Goal: Task Accomplishment & Management: Manage account settings

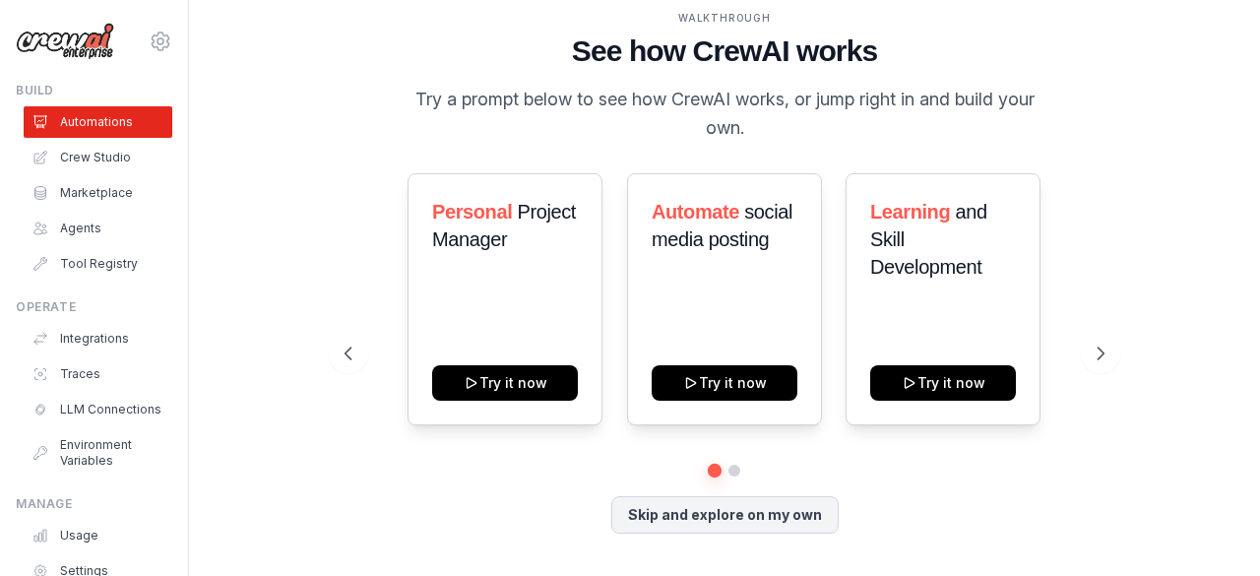
click at [89, 210] on ul "Automations Crew Studio Marketplace Agents Tool Registry" at bounding box center [98, 192] width 149 height 173
click at [92, 232] on link "Agents" at bounding box center [100, 228] width 149 height 31
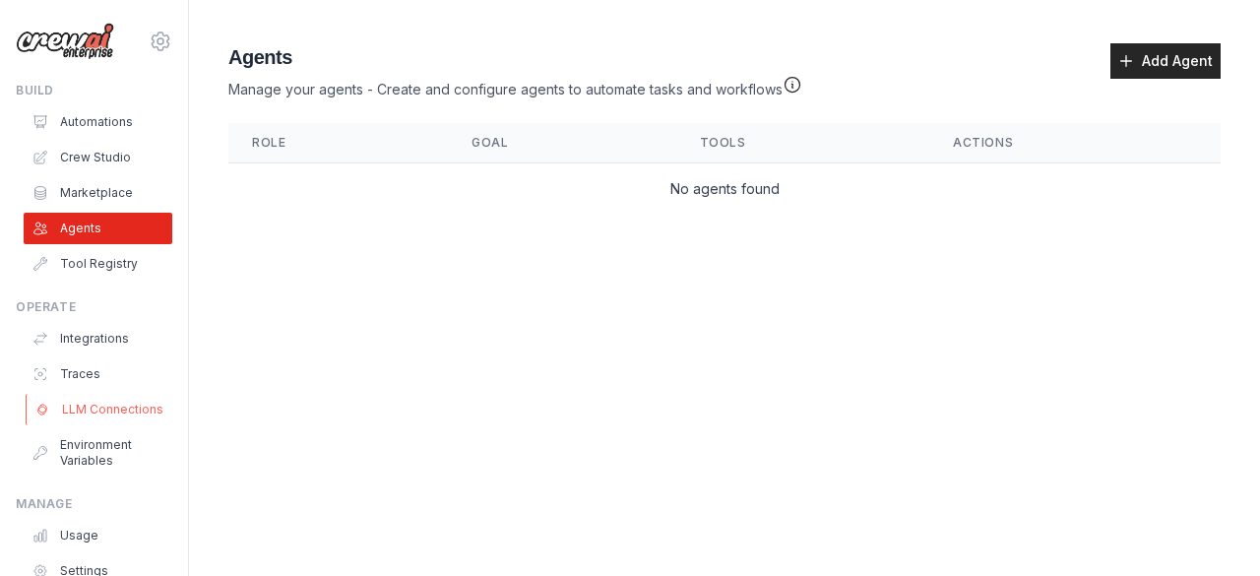
click at [102, 425] on link "LLM Connections" at bounding box center [100, 409] width 149 height 31
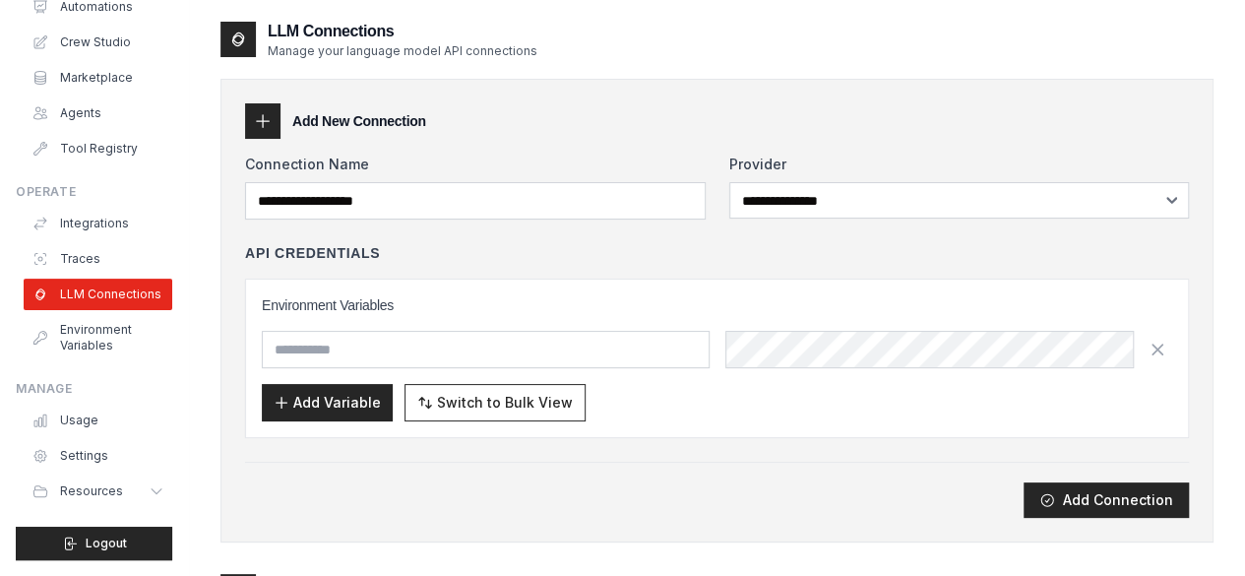
scroll to position [130, 0]
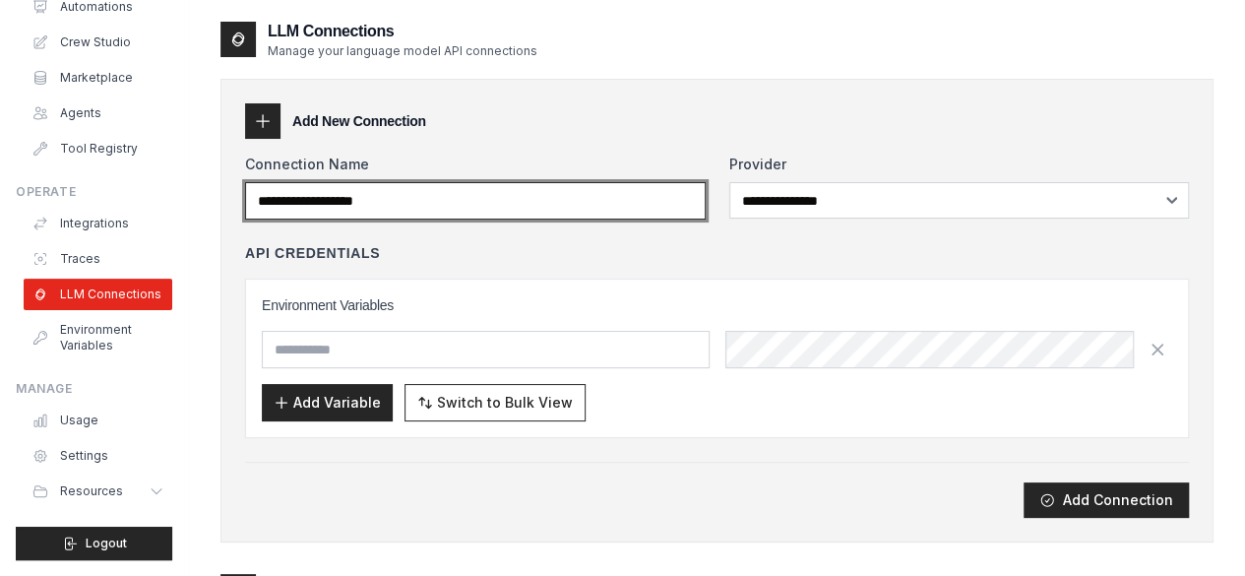
click at [474, 217] on input "Connection Name" at bounding box center [475, 200] width 461 height 37
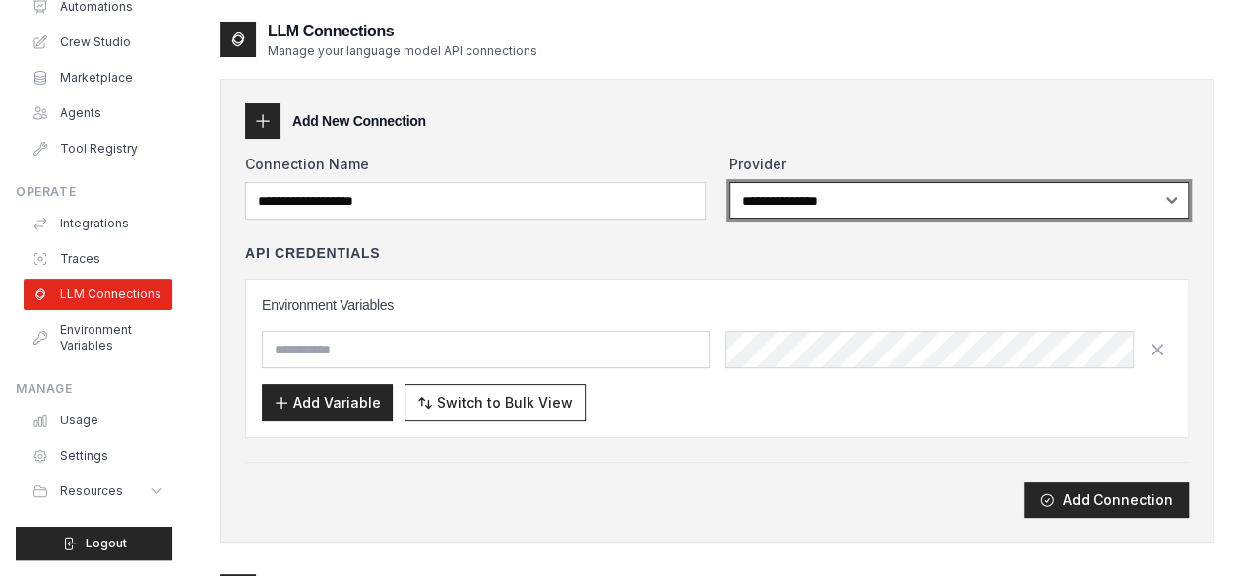
click at [778, 184] on select "**********" at bounding box center [959, 200] width 461 height 36
select select "****"
click at [729, 182] on select "**********" at bounding box center [959, 200] width 461 height 36
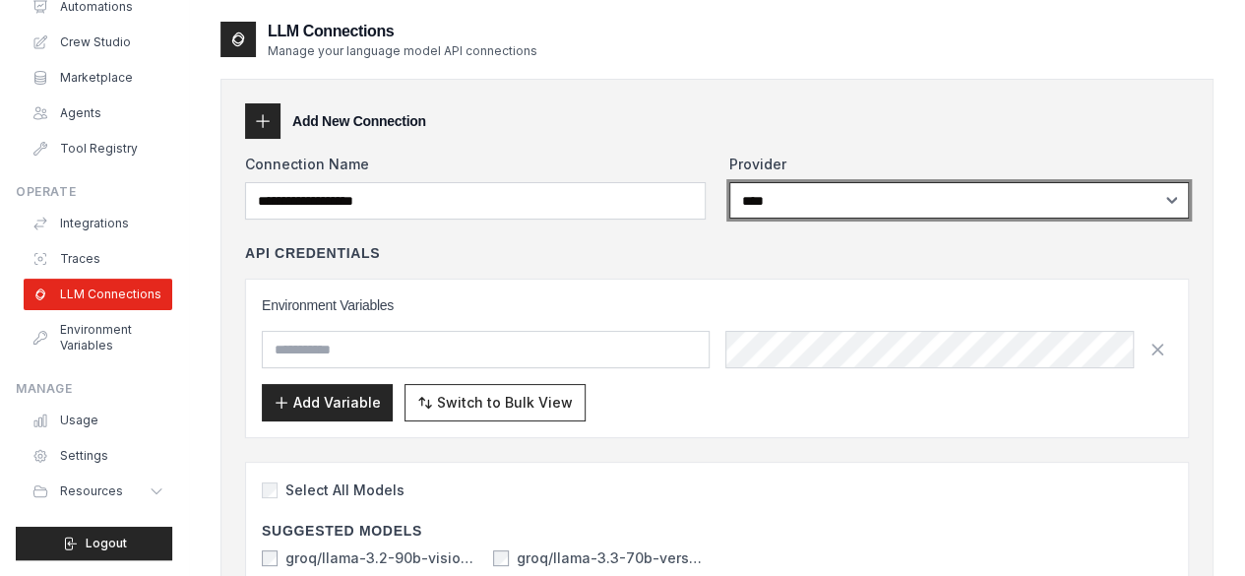
click at [1099, 212] on select "**********" at bounding box center [959, 200] width 461 height 36
select select
click at [729, 182] on select "**********" at bounding box center [959, 200] width 461 height 36
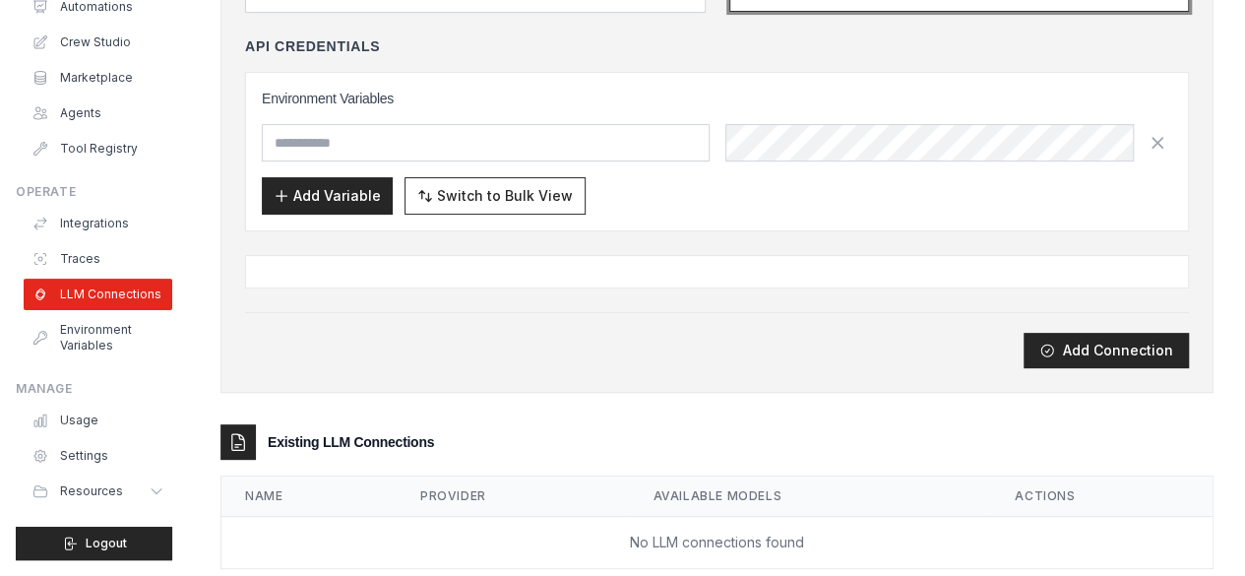
scroll to position [245, 0]
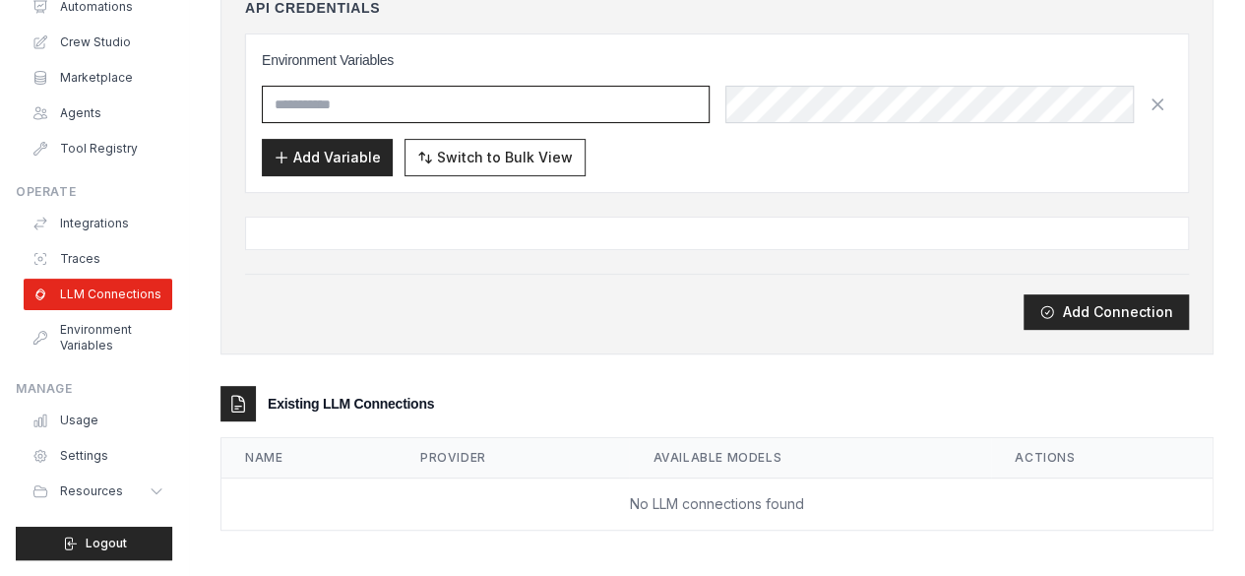
click at [317, 107] on input "text" at bounding box center [486, 104] width 448 height 37
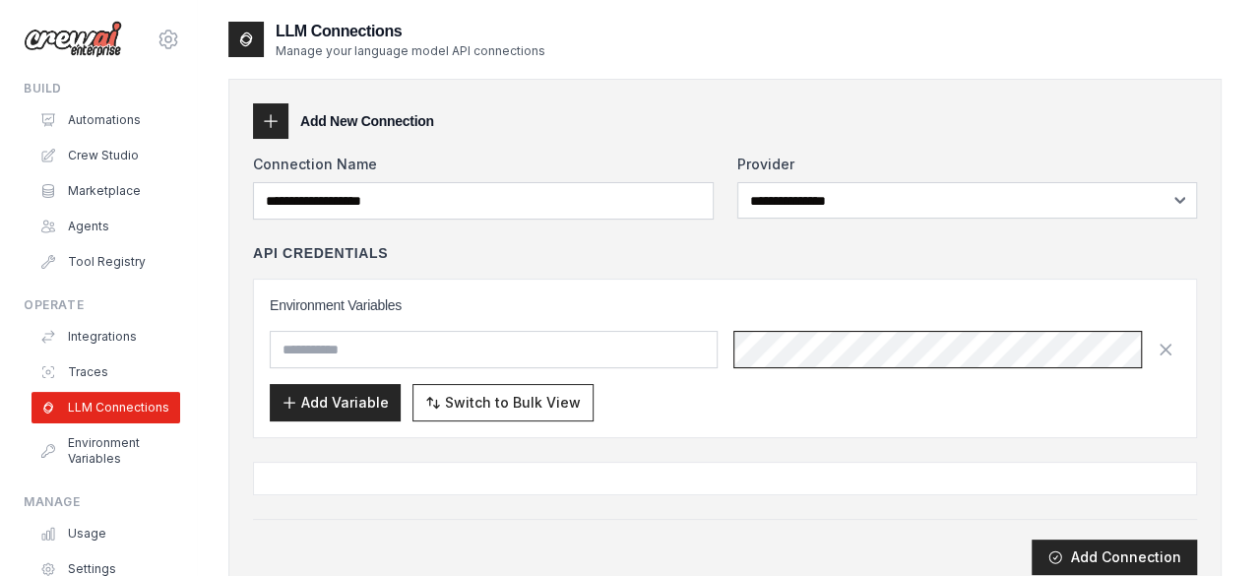
scroll to position [0, 0]
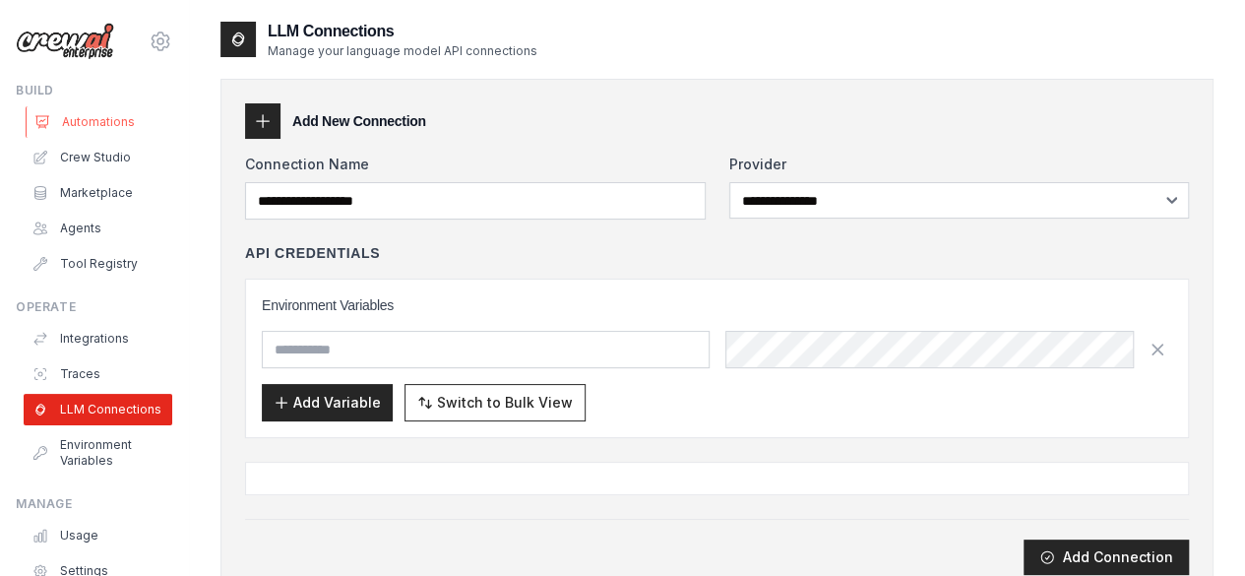
click at [81, 128] on link "Automations" at bounding box center [100, 121] width 149 height 31
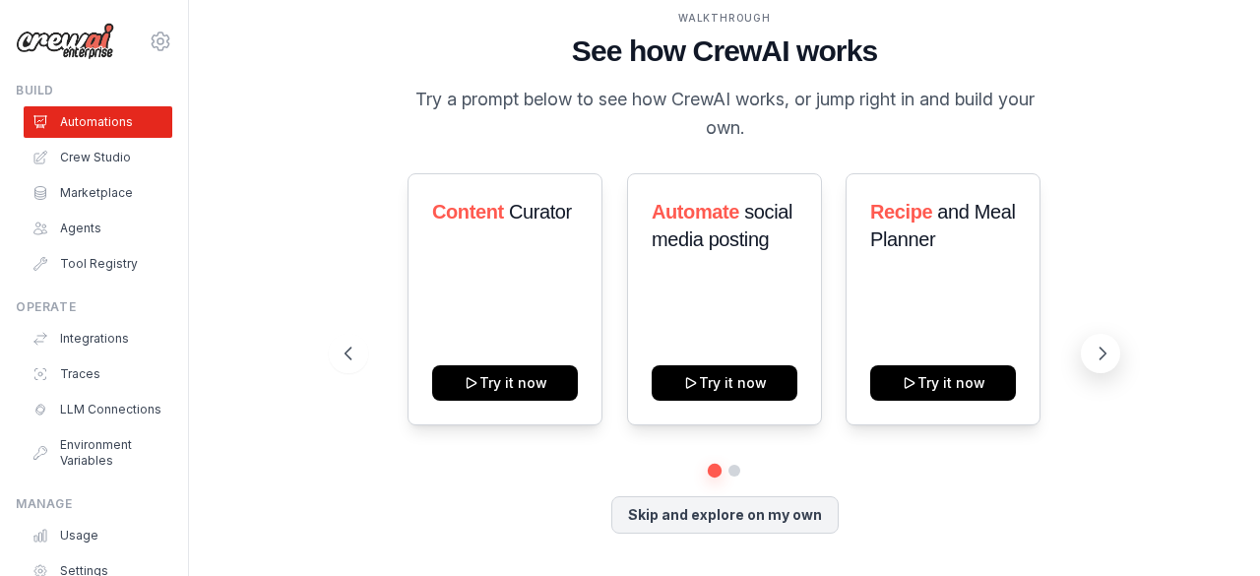
click at [1100, 343] on icon at bounding box center [1102, 353] width 20 height 20
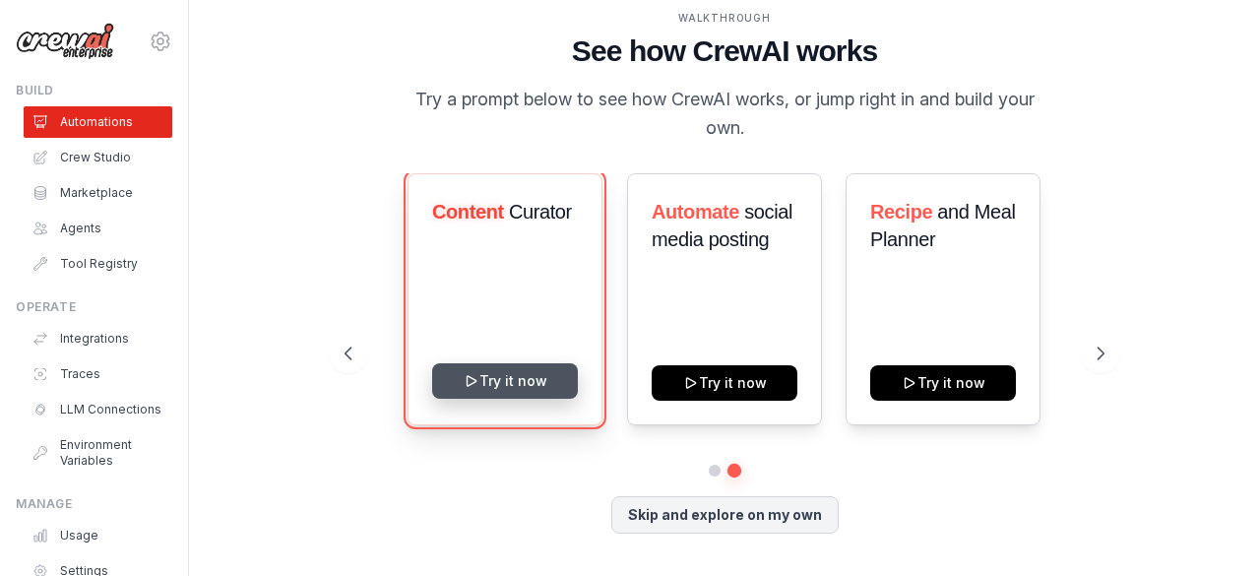
click at [490, 372] on button "Try it now" at bounding box center [505, 380] width 146 height 35
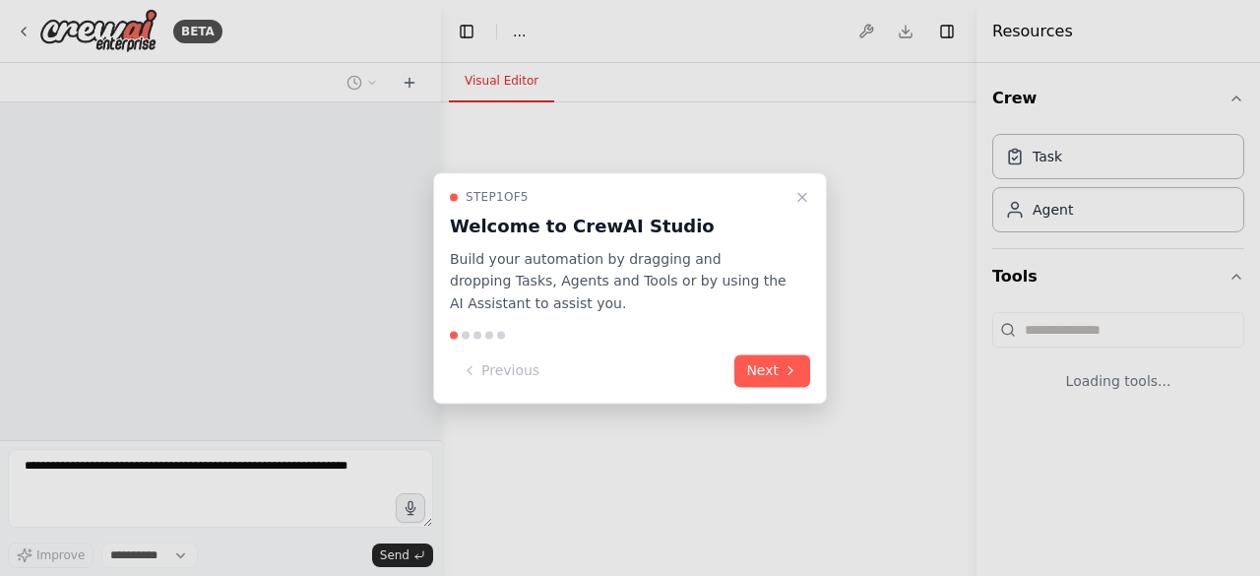
select select "****"
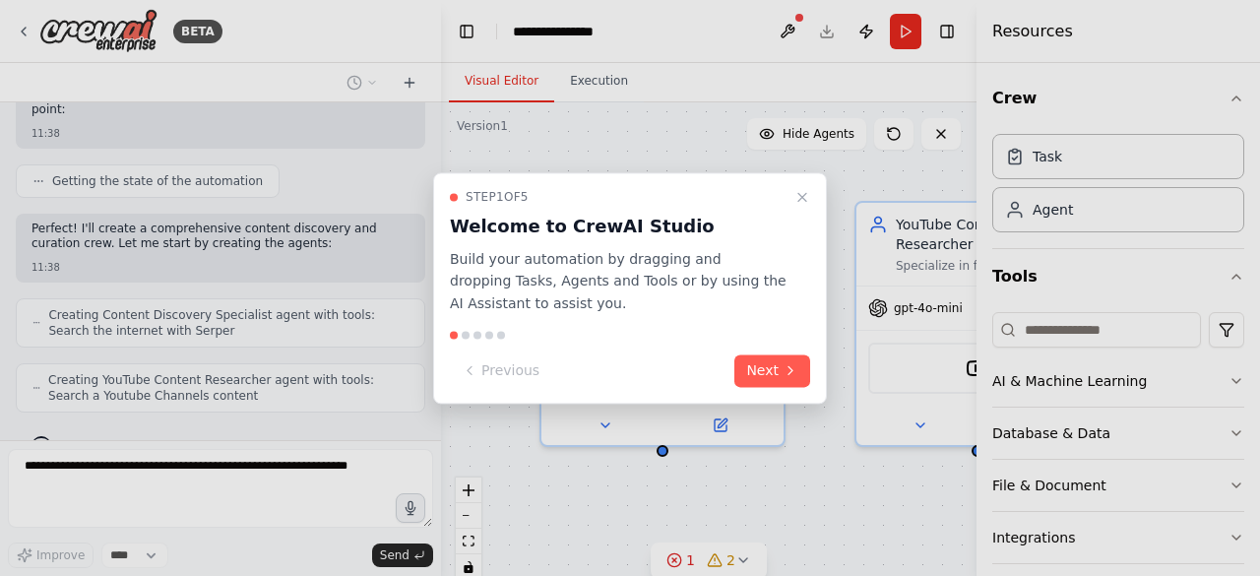
scroll to position [939, 0]
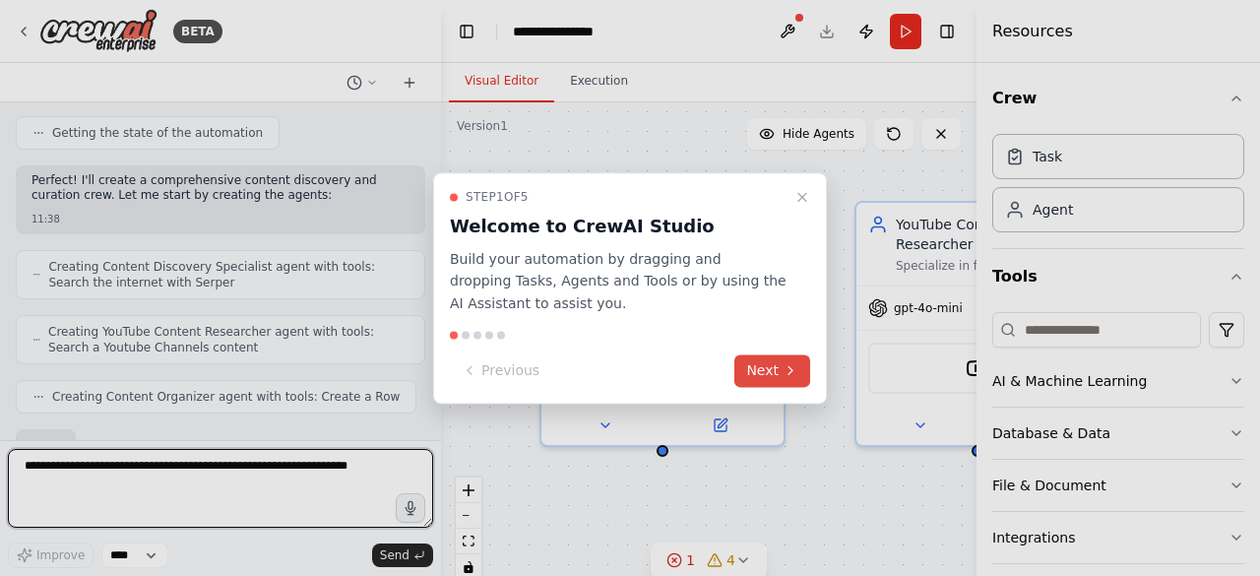
click at [762, 361] on button "Next" at bounding box center [772, 370] width 76 height 32
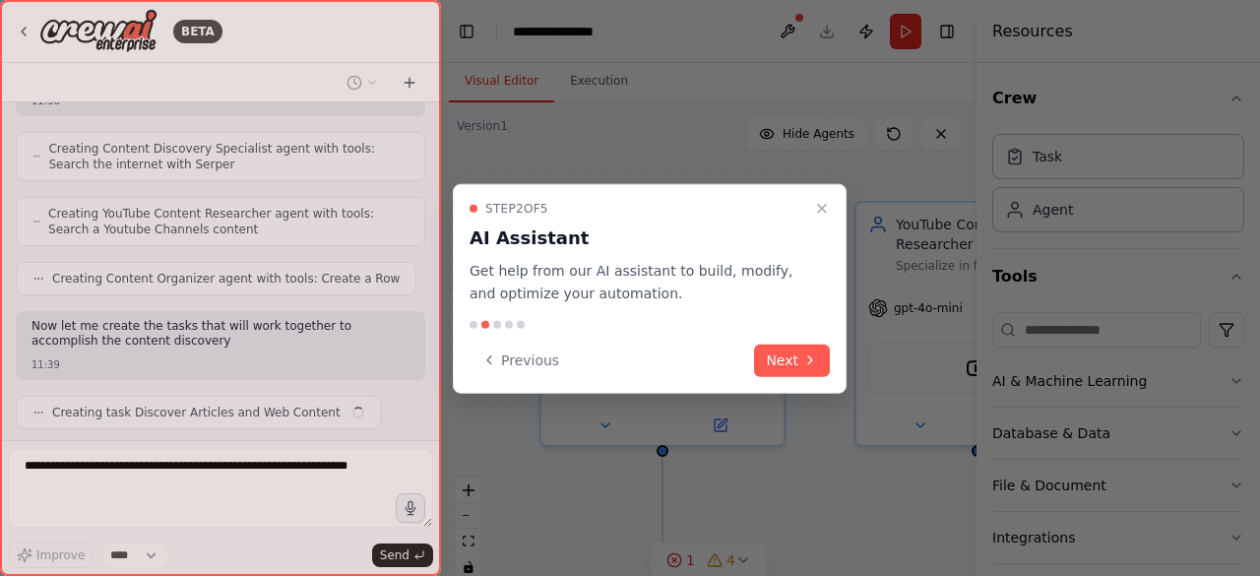
scroll to position [1073, 0]
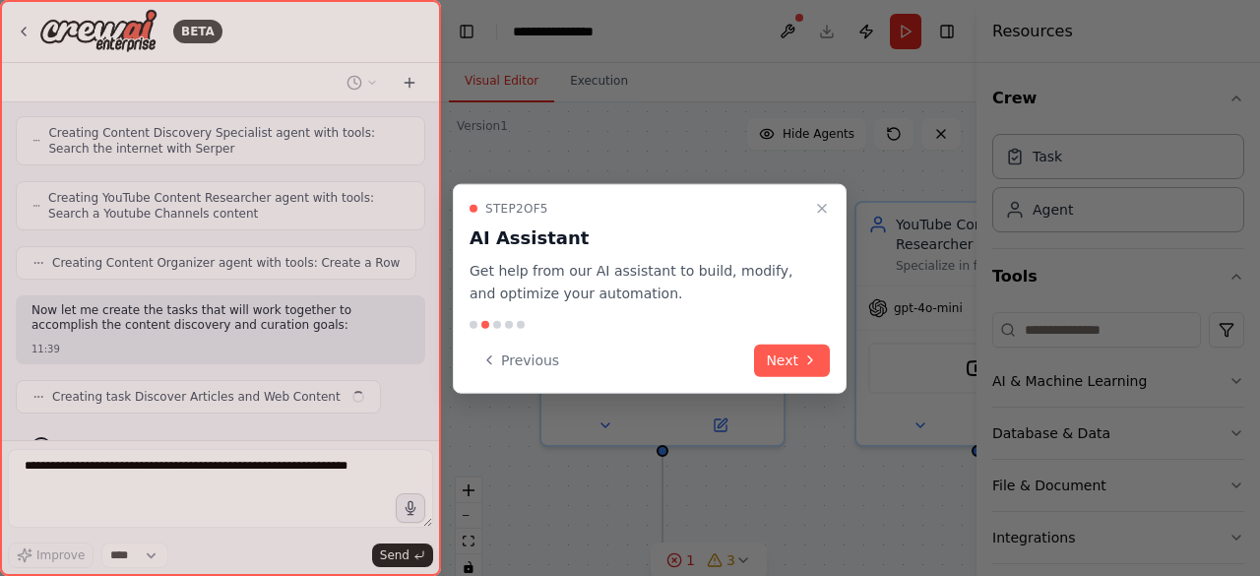
click at [762, 361] on button "Next" at bounding box center [792, 359] width 76 height 32
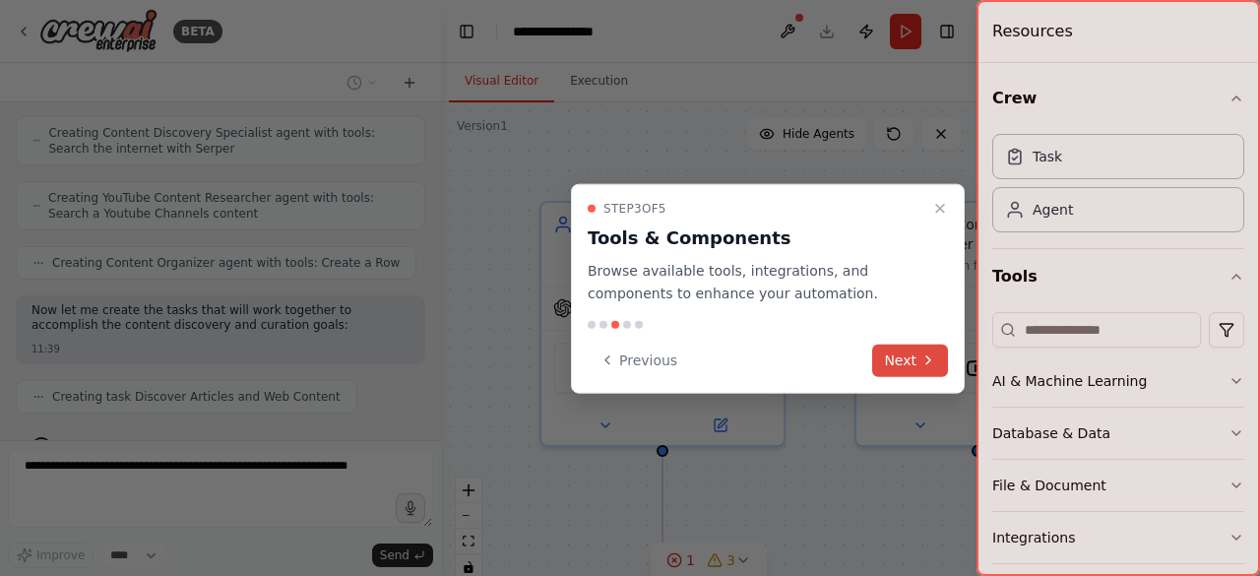
click at [919, 360] on button "Next" at bounding box center [910, 359] width 76 height 32
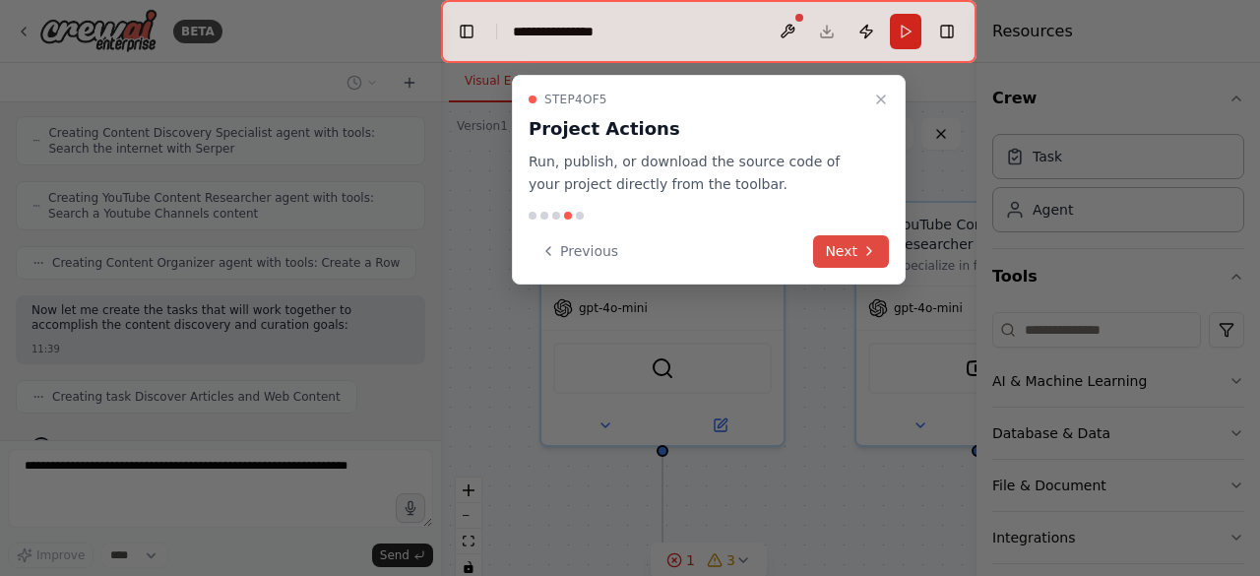
click at [870, 245] on icon at bounding box center [869, 251] width 16 height 16
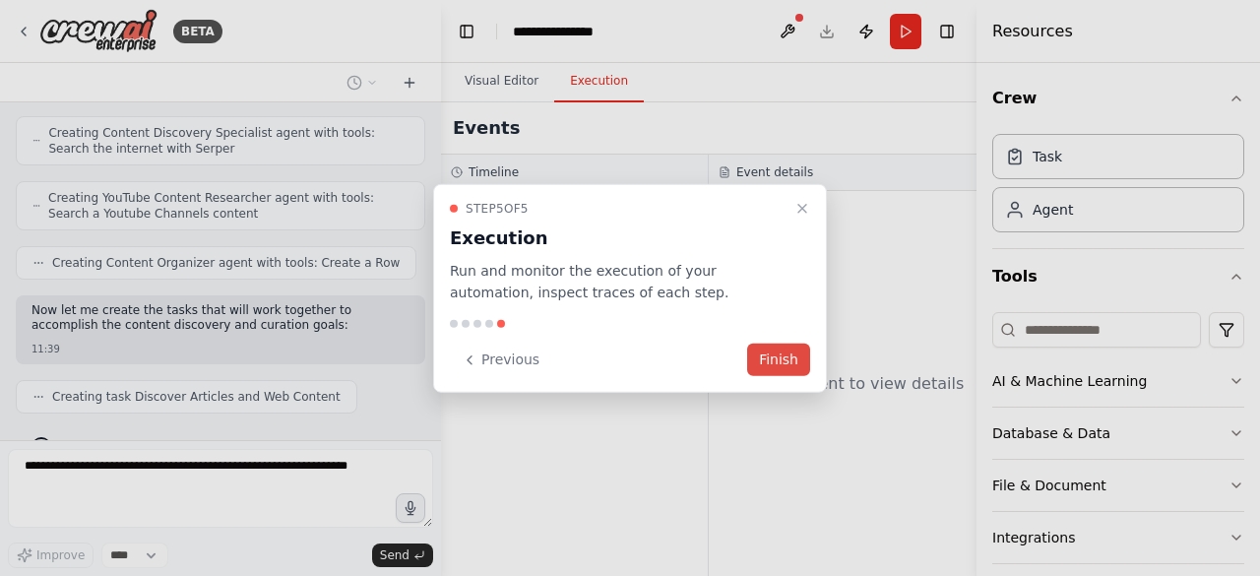
click at [771, 374] on button "Finish" at bounding box center [778, 359] width 63 height 32
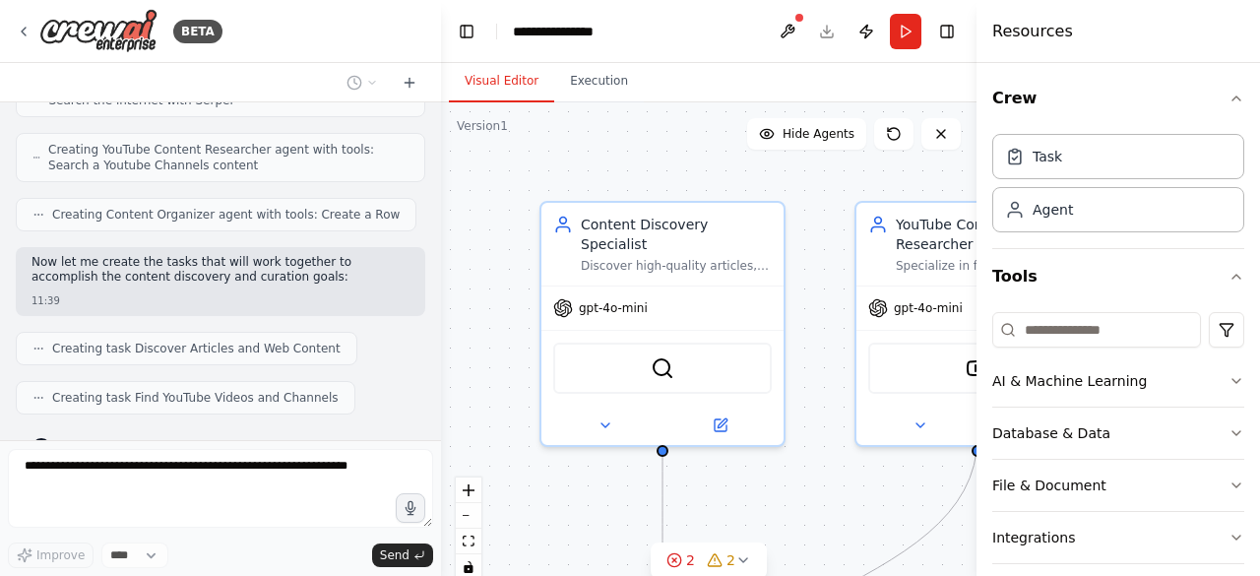
scroll to position [1169, 0]
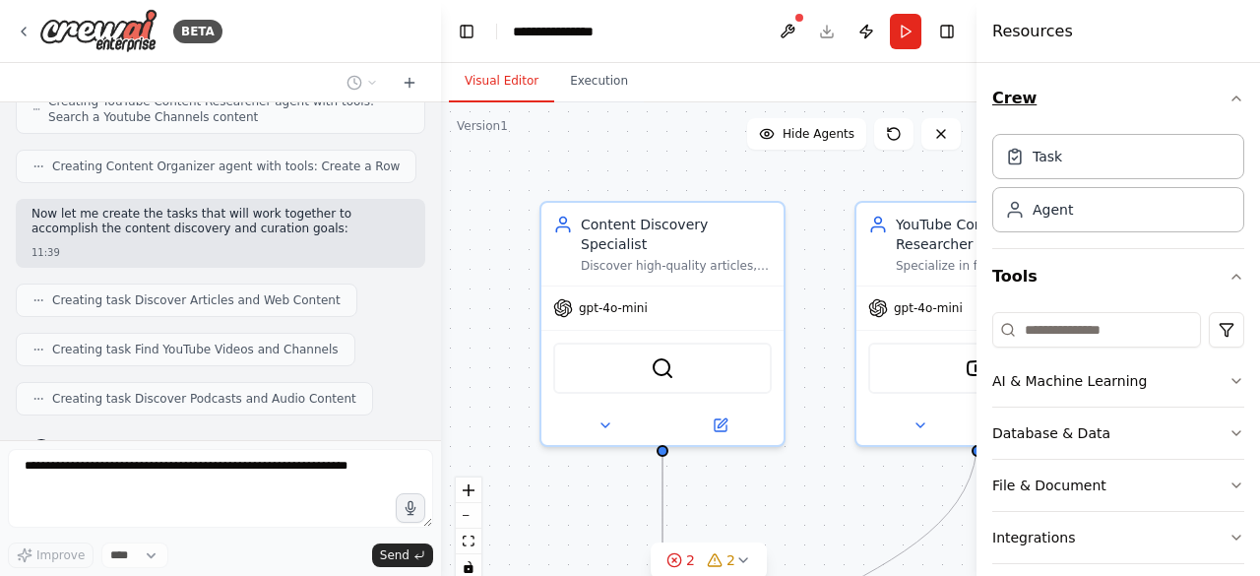
click at [1228, 97] on icon "button" at bounding box center [1236, 99] width 16 height 16
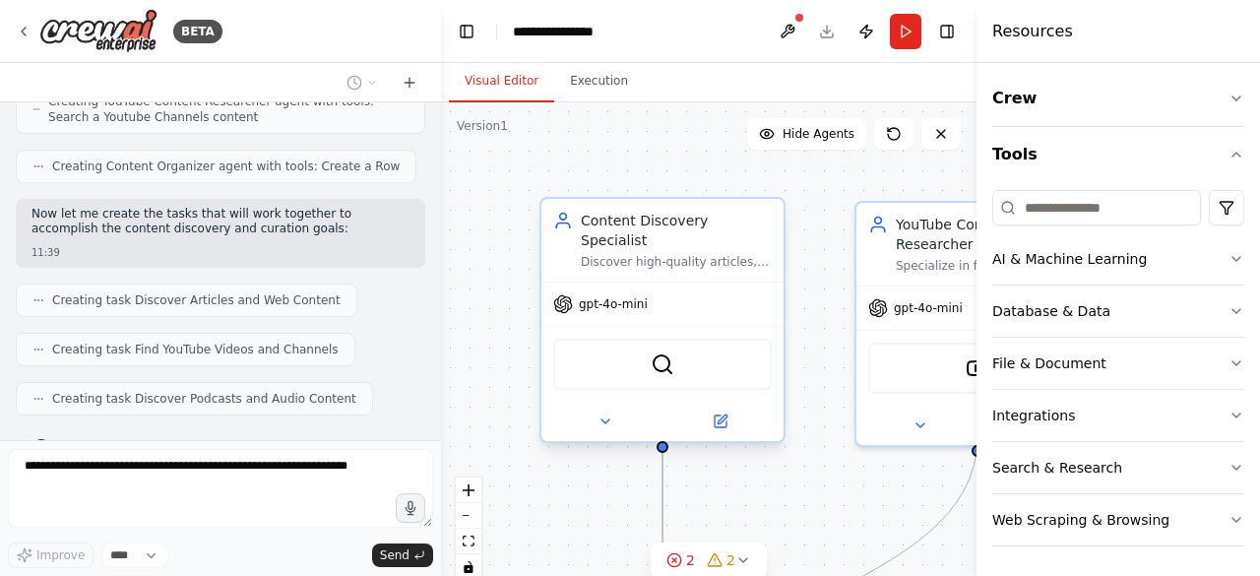
scroll to position [1218, 0]
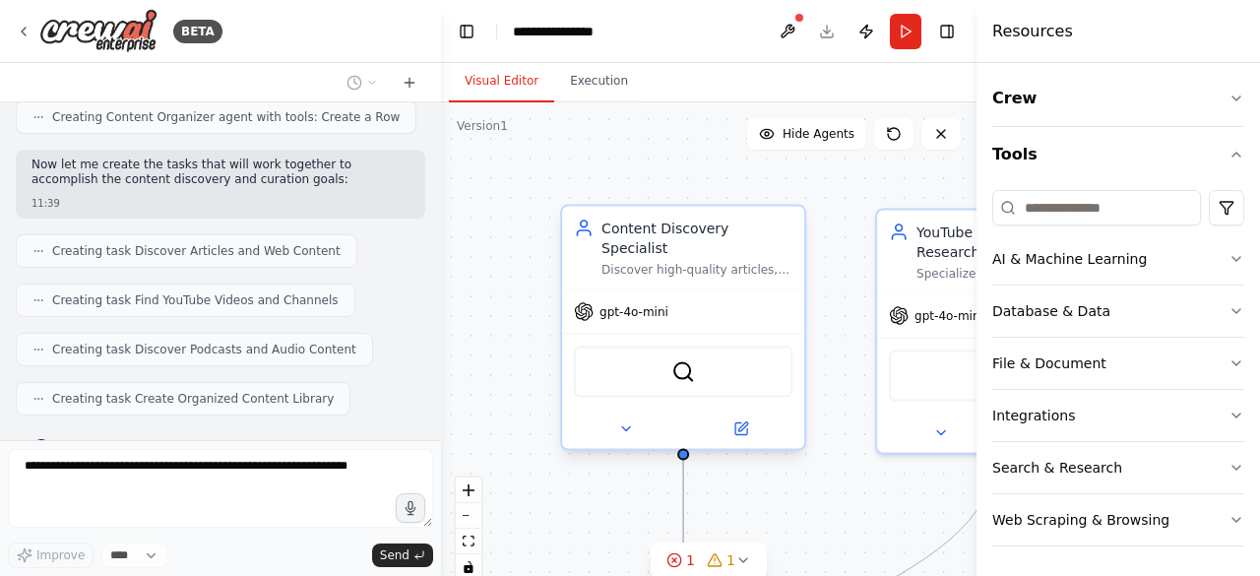
click at [713, 352] on div "SerperDevTool" at bounding box center [683, 371] width 218 height 51
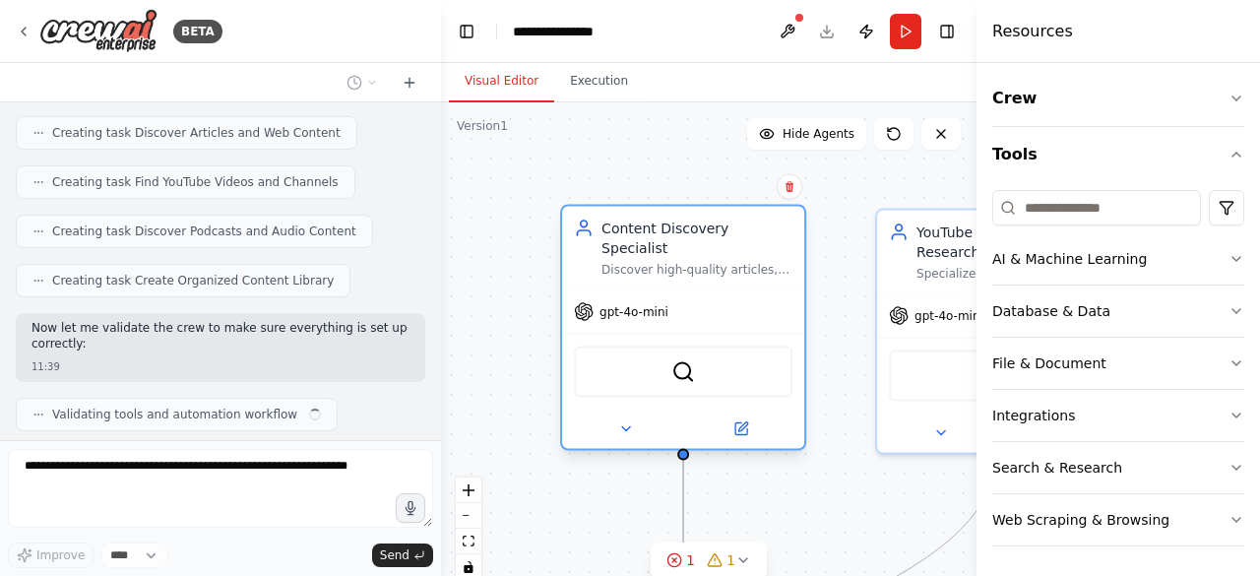
scroll to position [1352, 0]
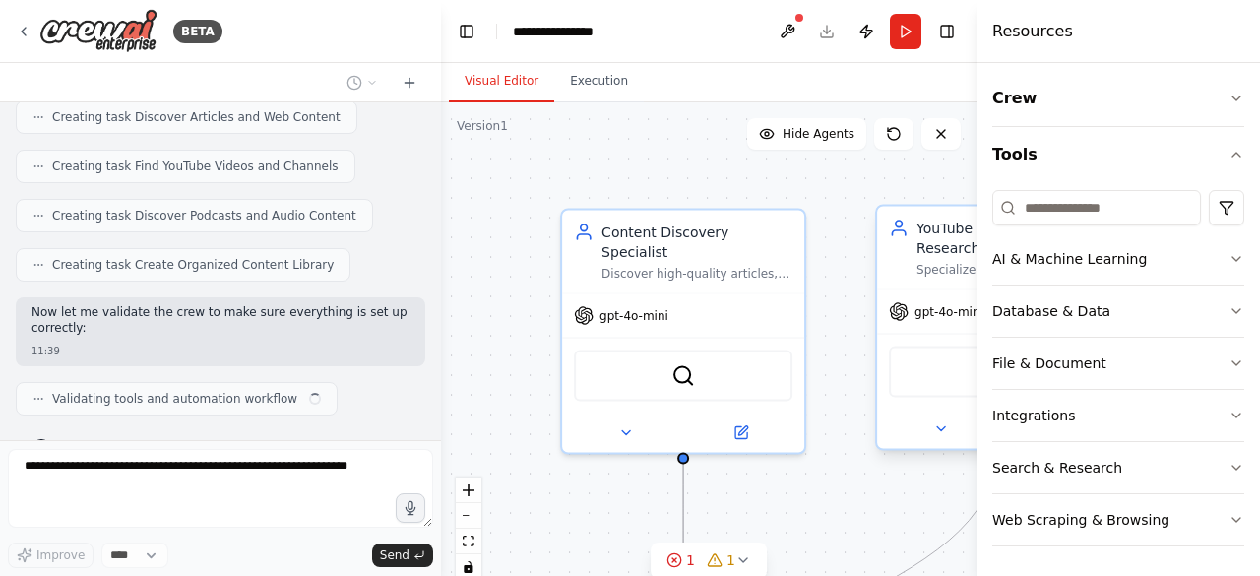
click at [919, 347] on div "YoutubeChannelSearchTool" at bounding box center [998, 371] width 218 height 51
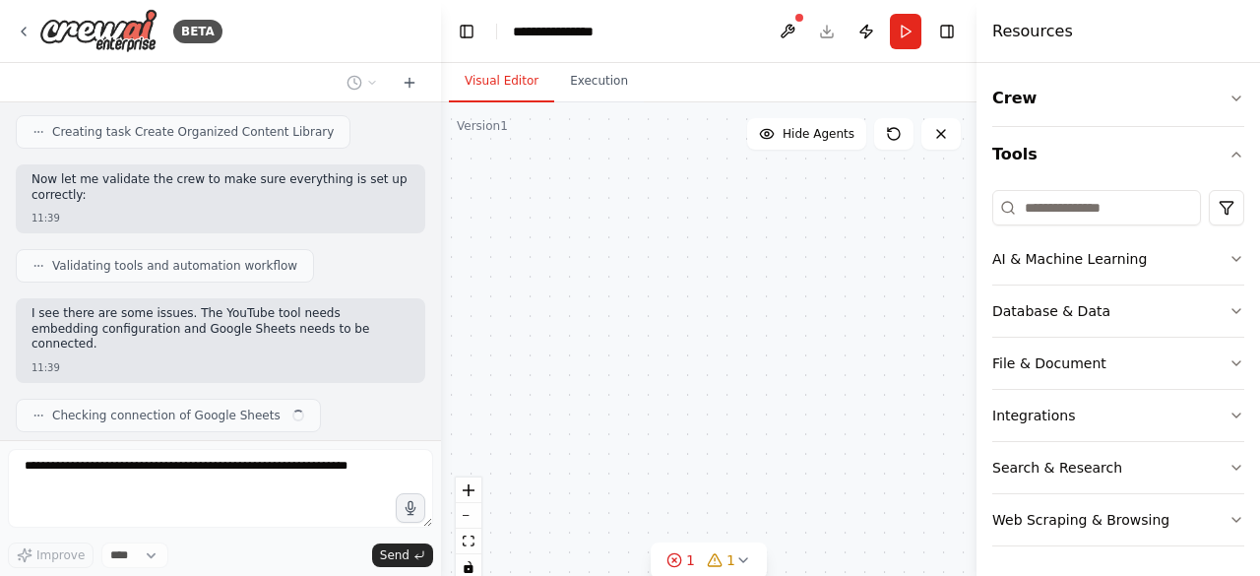
click at [668, 262] on div "Discover high-quality articles, videos, and podcasts related to {interests} by …" at bounding box center [696, 270] width 191 height 16
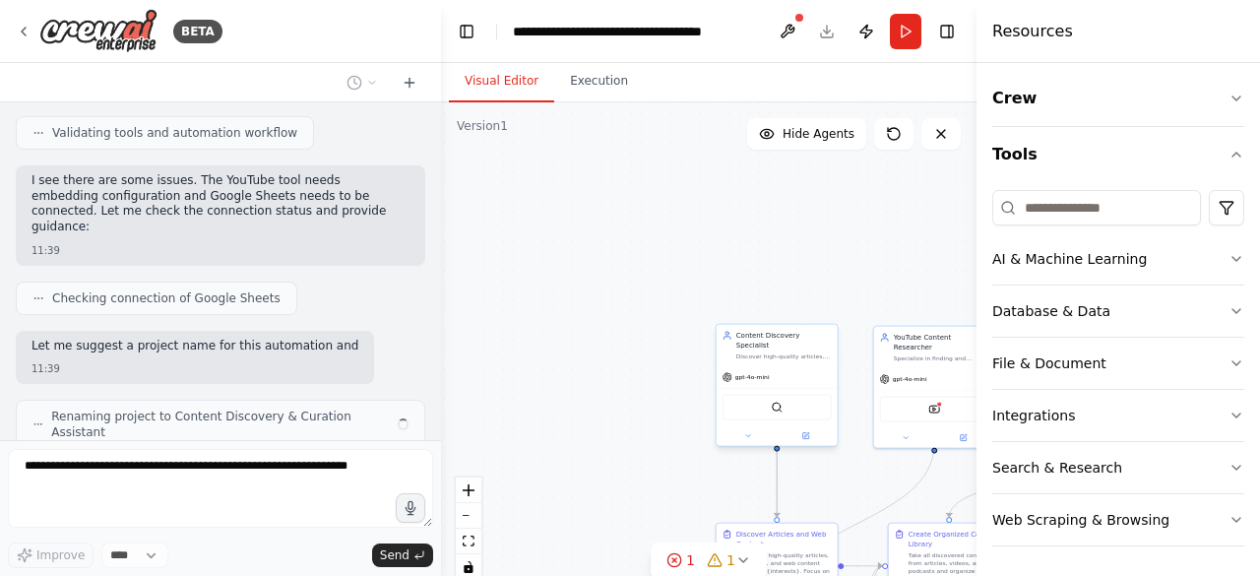
scroll to position [1634, 0]
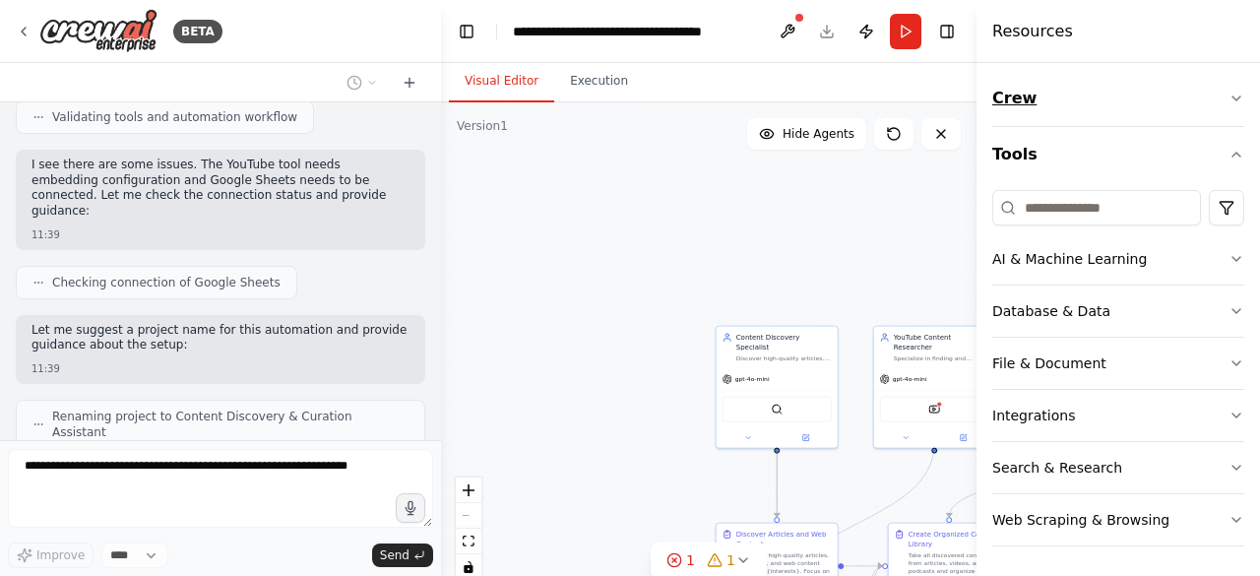
click at [1203, 93] on button "Crew" at bounding box center [1118, 98] width 252 height 55
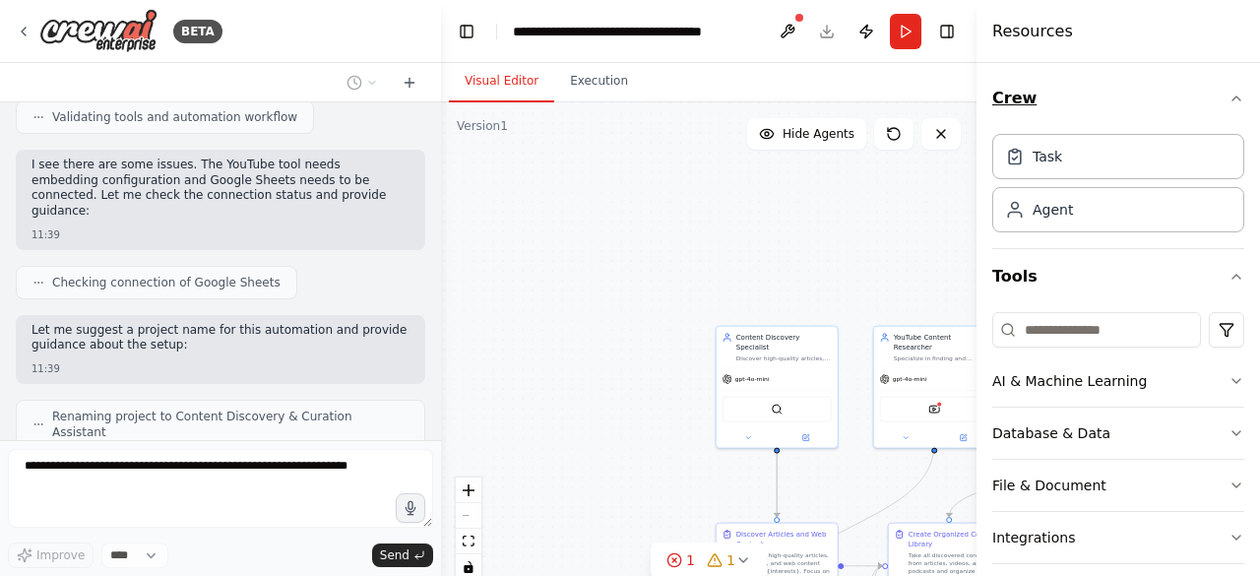
click at [1203, 93] on button "Crew" at bounding box center [1118, 98] width 252 height 55
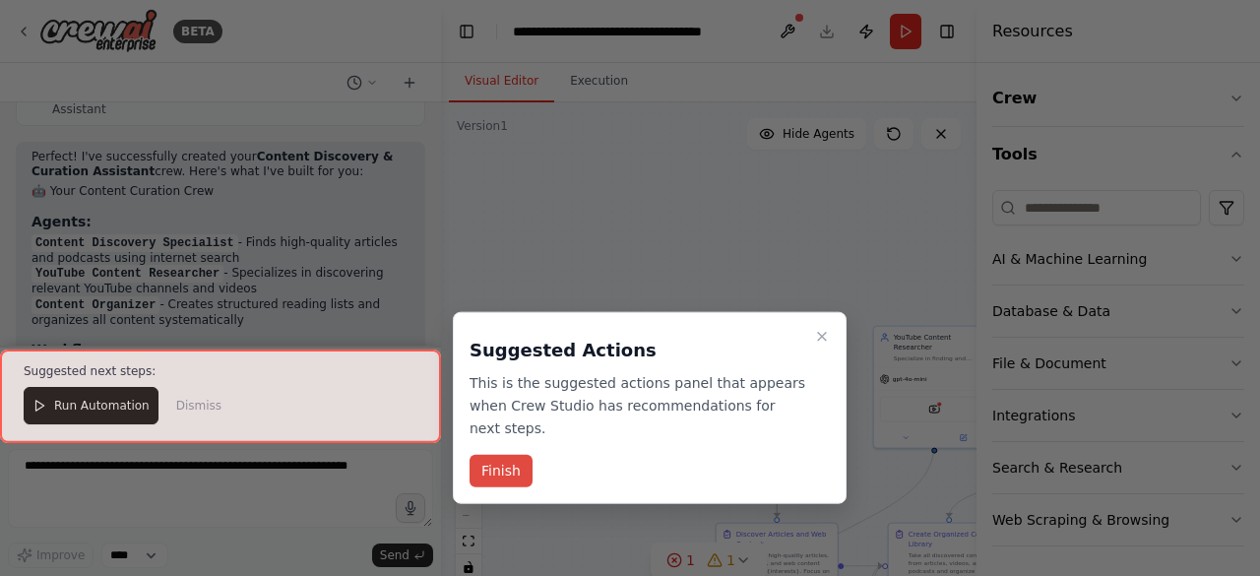
click at [496, 459] on button "Finish" at bounding box center [500, 471] width 63 height 32
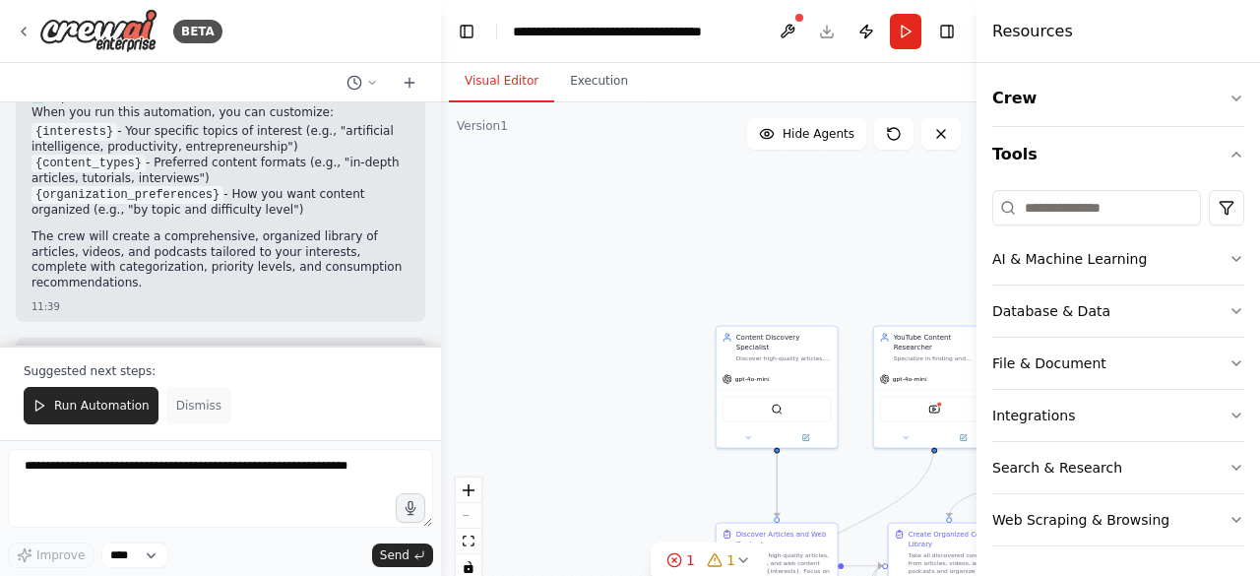
click at [193, 413] on span "Dismiss" at bounding box center [198, 406] width 45 height 16
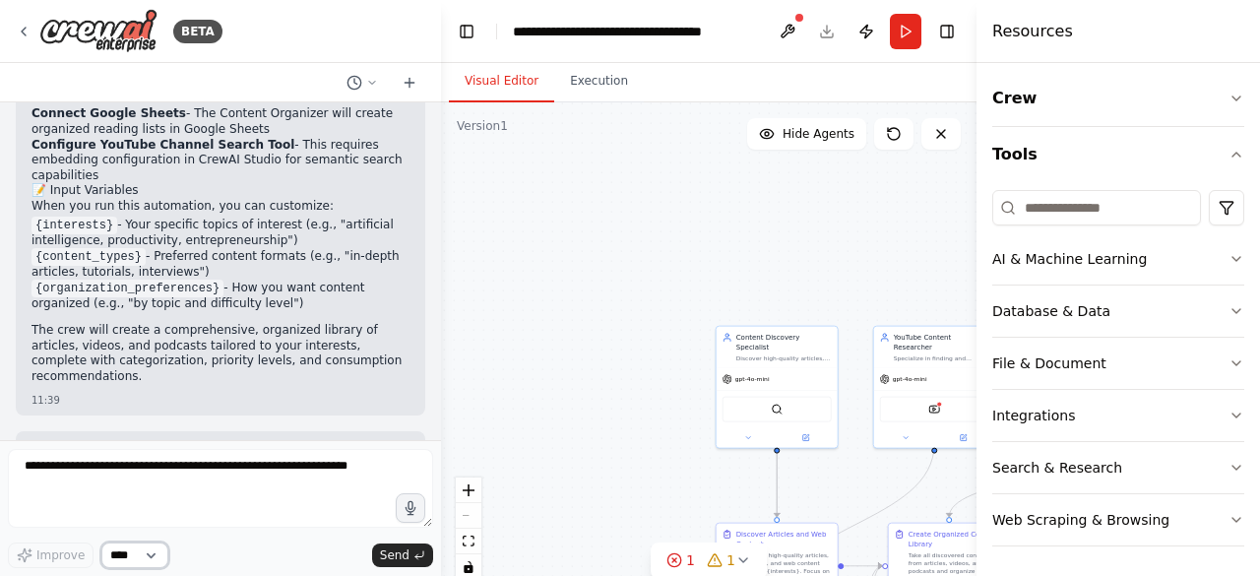
click at [143, 554] on select "****" at bounding box center [134, 555] width 67 height 26
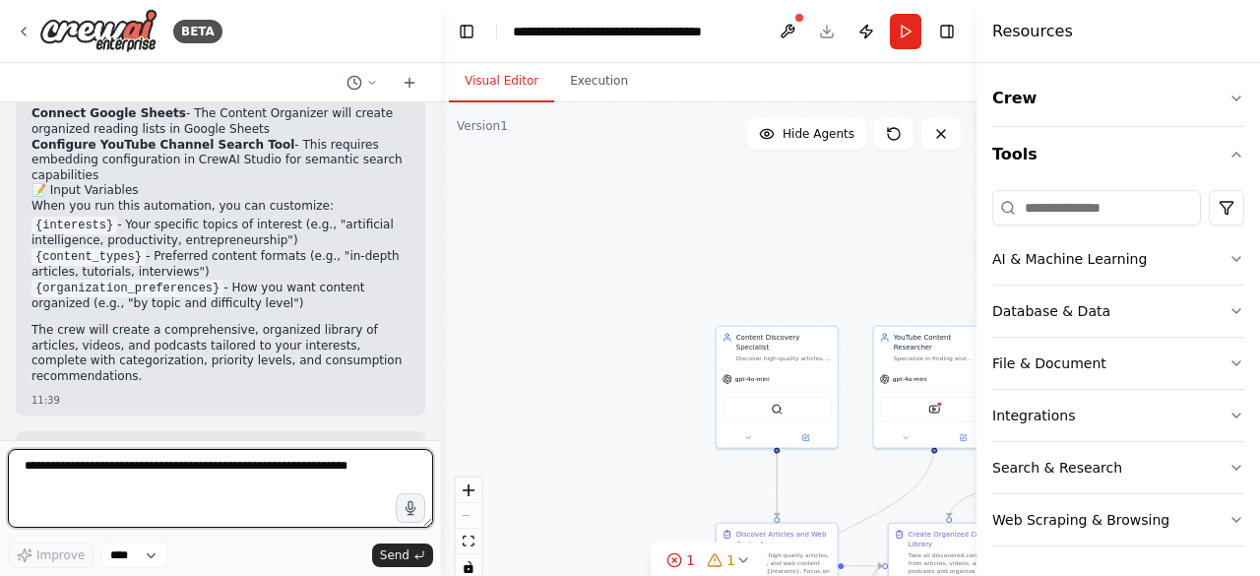
click at [90, 475] on textarea at bounding box center [220, 488] width 425 height 79
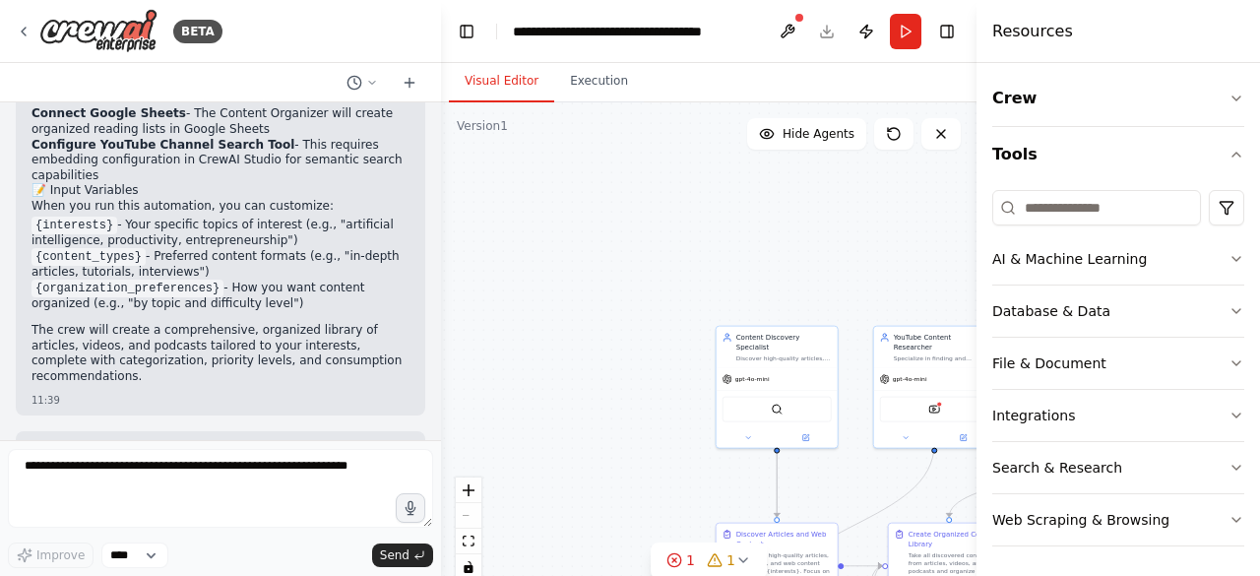
click at [973, 29] on button "Toggle Sidebar" at bounding box center [976, 288] width 16 height 576
click at [1004, 162] on button "Tools" at bounding box center [1118, 154] width 252 height 55
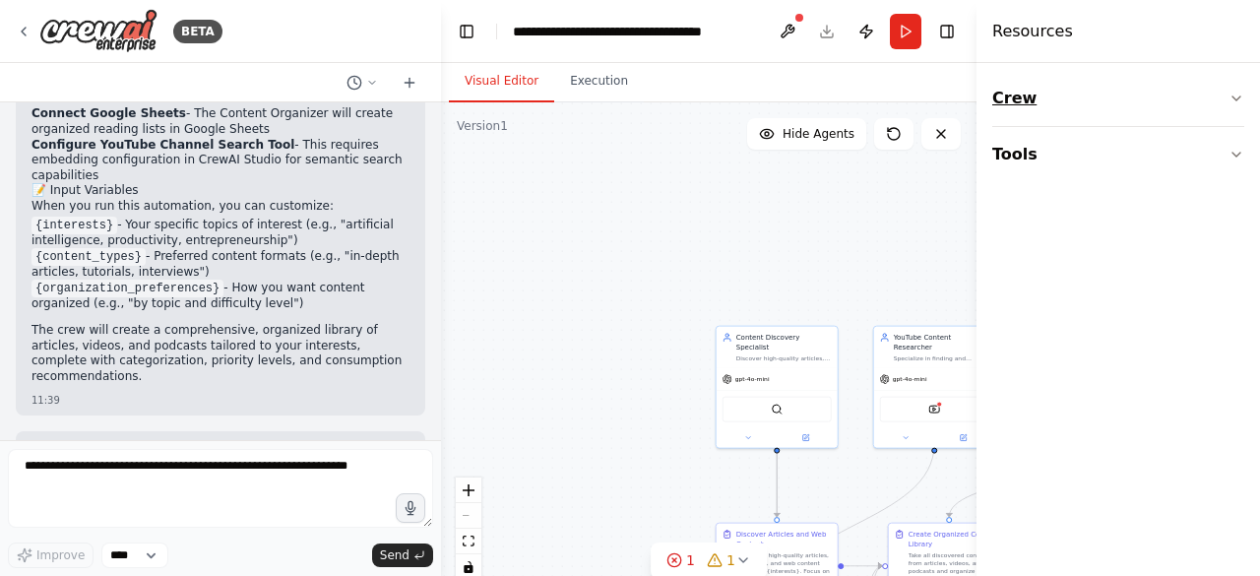
click at [1048, 116] on button "Crew" at bounding box center [1118, 98] width 252 height 55
click at [1058, 207] on div "Agent" at bounding box center [1052, 209] width 40 height 20
click at [1052, 176] on div "Task" at bounding box center [1118, 155] width 252 height 45
click at [838, 179] on div ".deletable-edge-delete-btn { width: 20px; height: 20px; border: 0px solid #ffff…" at bounding box center [708, 348] width 535 height 492
click at [935, 150] on div ".deletable-edge-delete-btn { width: 20px; height: 20px; border: 0px solid #ffff…" at bounding box center [708, 348] width 535 height 492
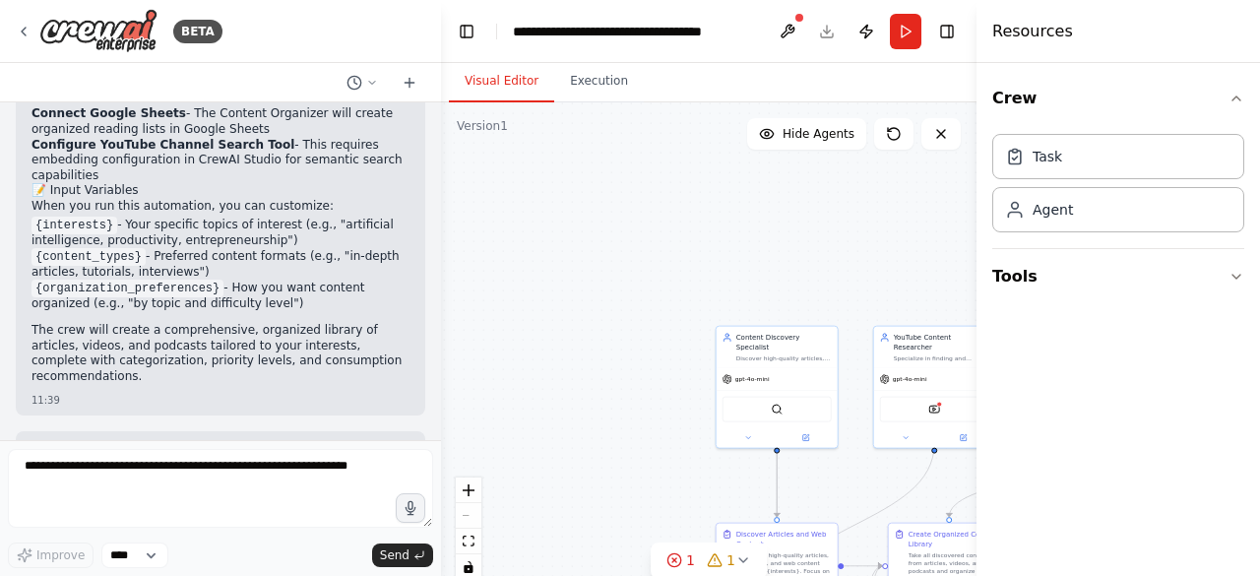
click at [718, 183] on div ".deletable-edge-delete-btn { width: 20px; height: 20px; border: 0px solid #ffff…" at bounding box center [708, 348] width 535 height 492
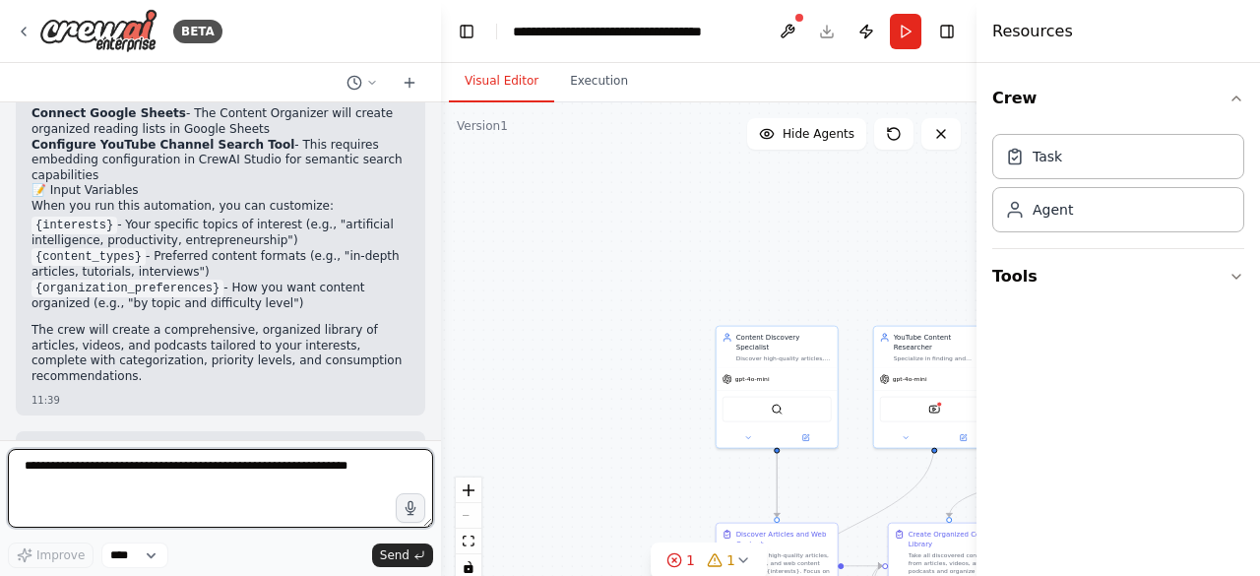
click at [224, 485] on textarea at bounding box center [220, 488] width 425 height 79
type textarea "*"
click at [79, 468] on textarea "**********" at bounding box center [220, 488] width 425 height 79
type textarea "**********"
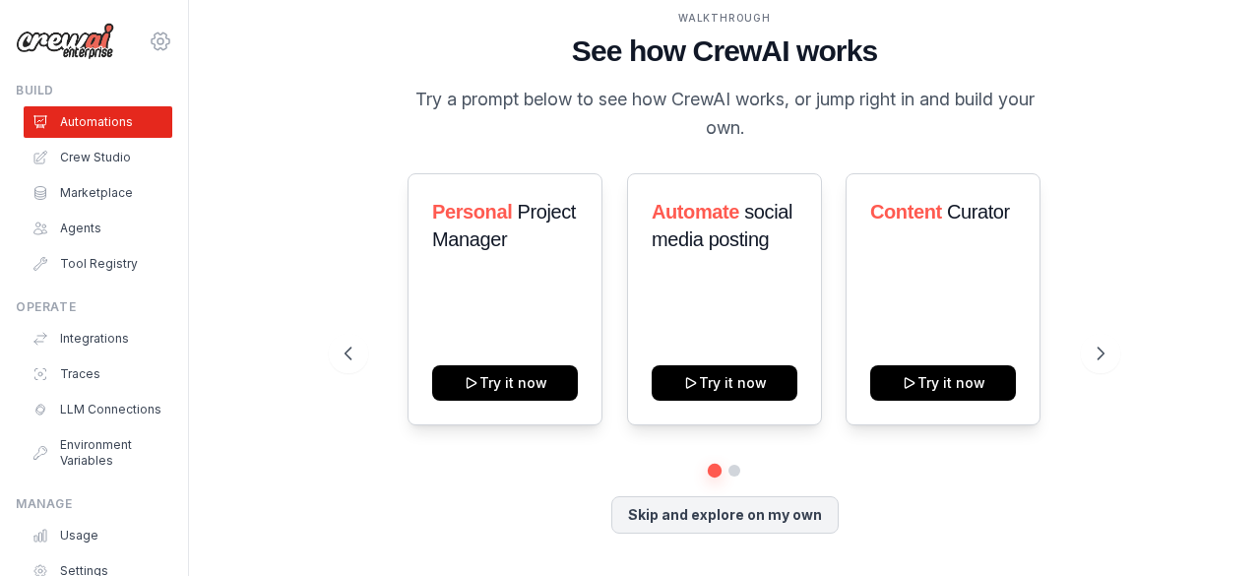
click at [149, 34] on icon at bounding box center [161, 42] width 24 height 24
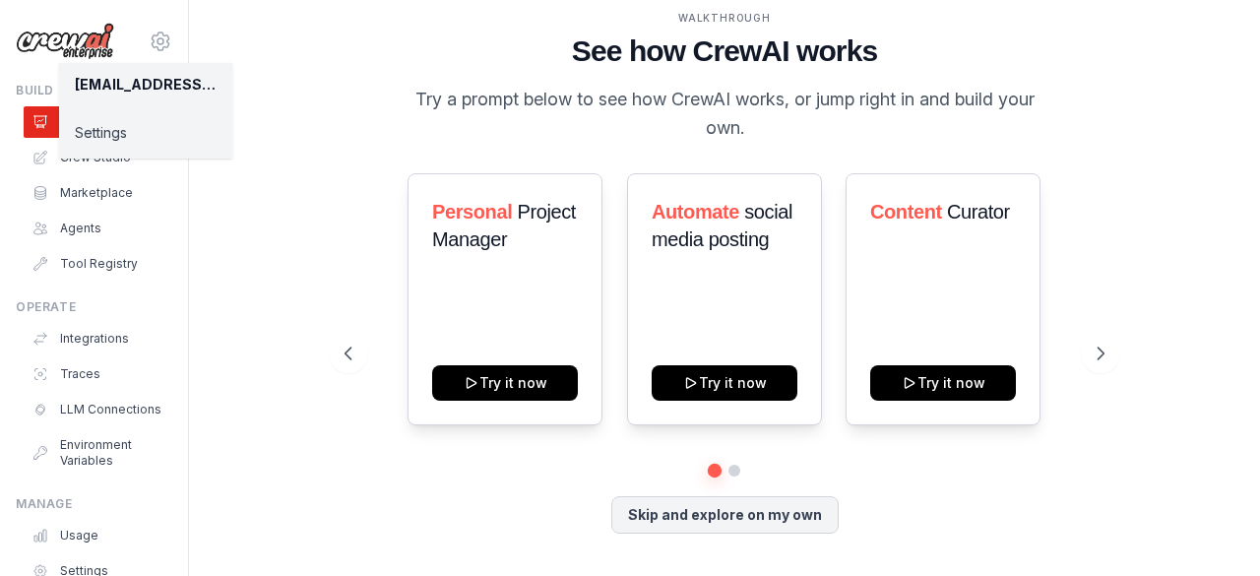
click at [242, 231] on div "WALKTHROUGH See how CrewAI works Try a prompt below to see how CrewAI works, or…" at bounding box center [724, 288] width 1008 height 536
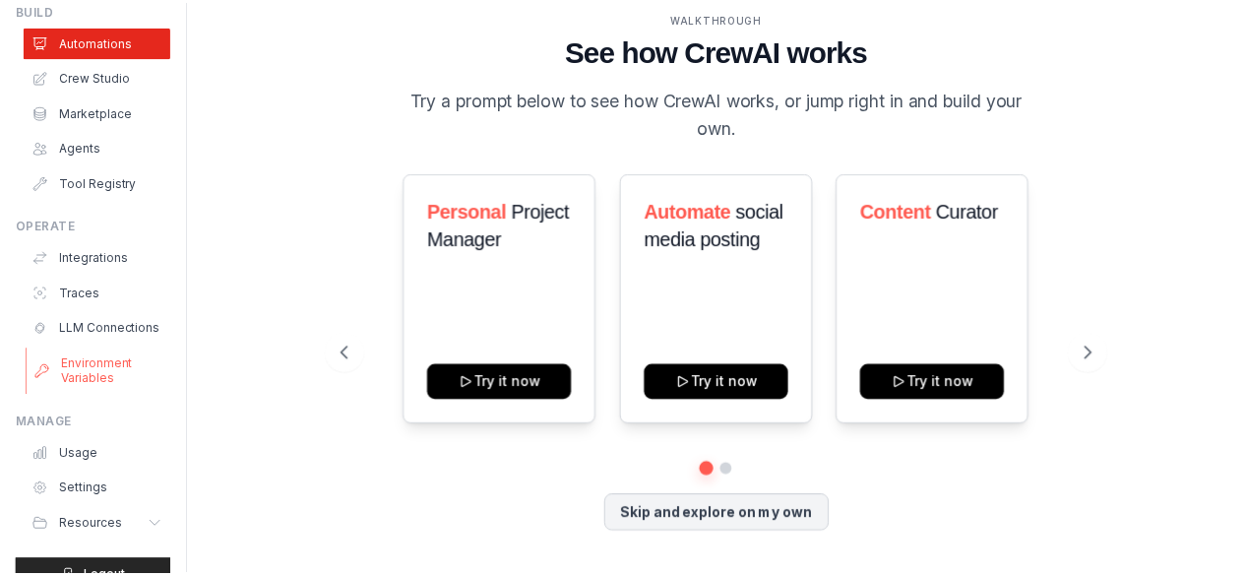
scroll to position [130, 0]
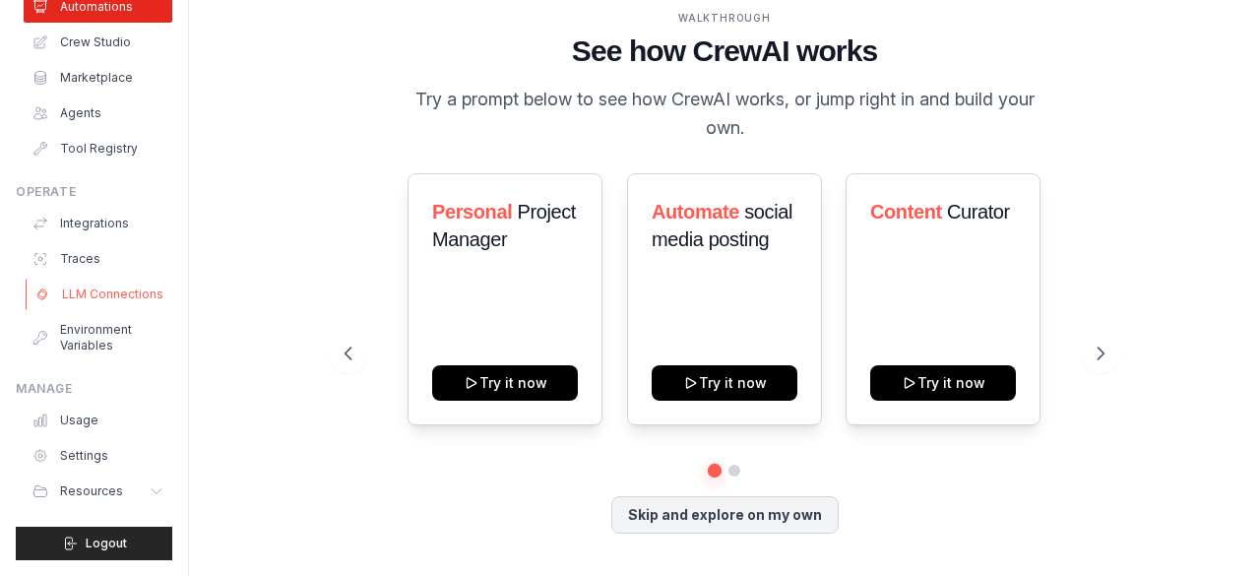
click at [96, 279] on link "LLM Connections" at bounding box center [100, 294] width 149 height 31
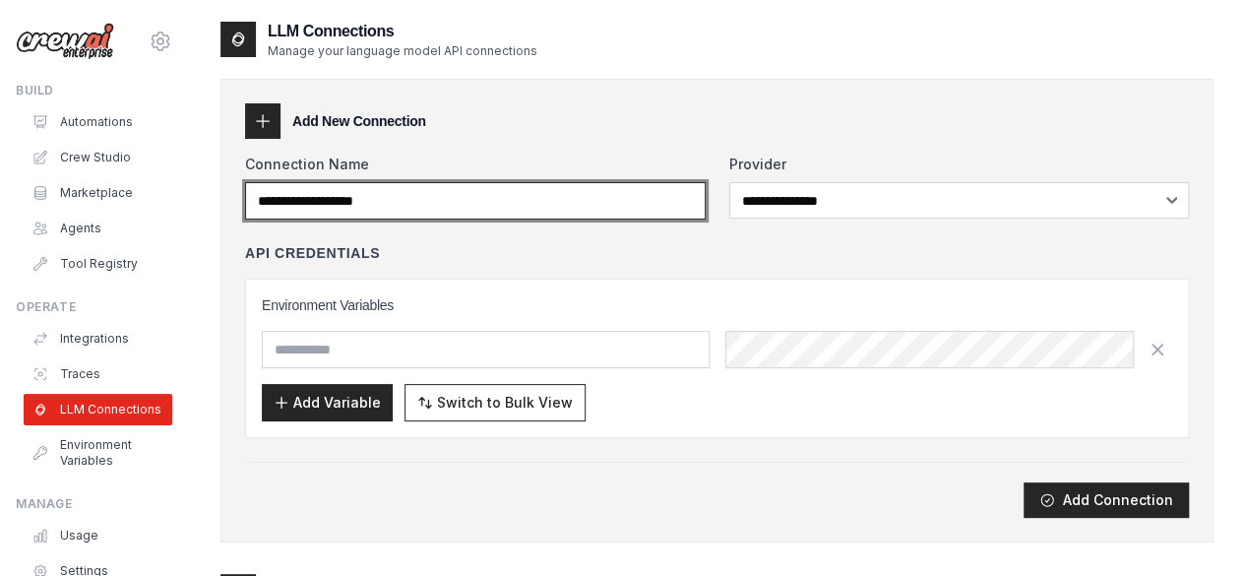
click at [484, 205] on input "Connection Name" at bounding box center [475, 200] width 461 height 37
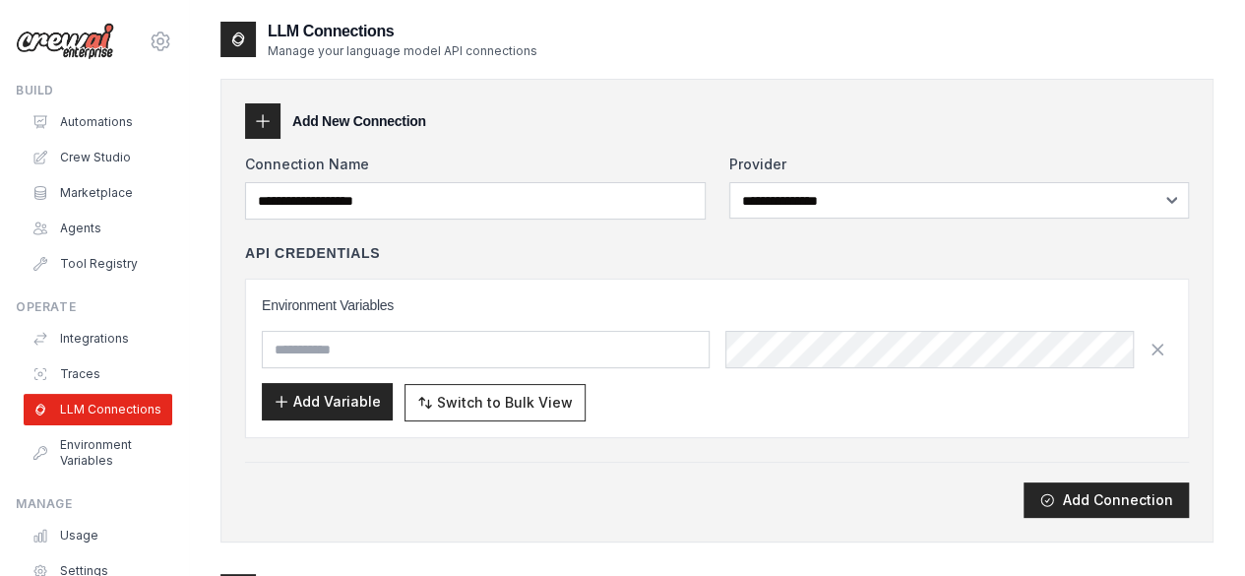
click at [341, 408] on button "Add Variable" at bounding box center [327, 401] width 131 height 37
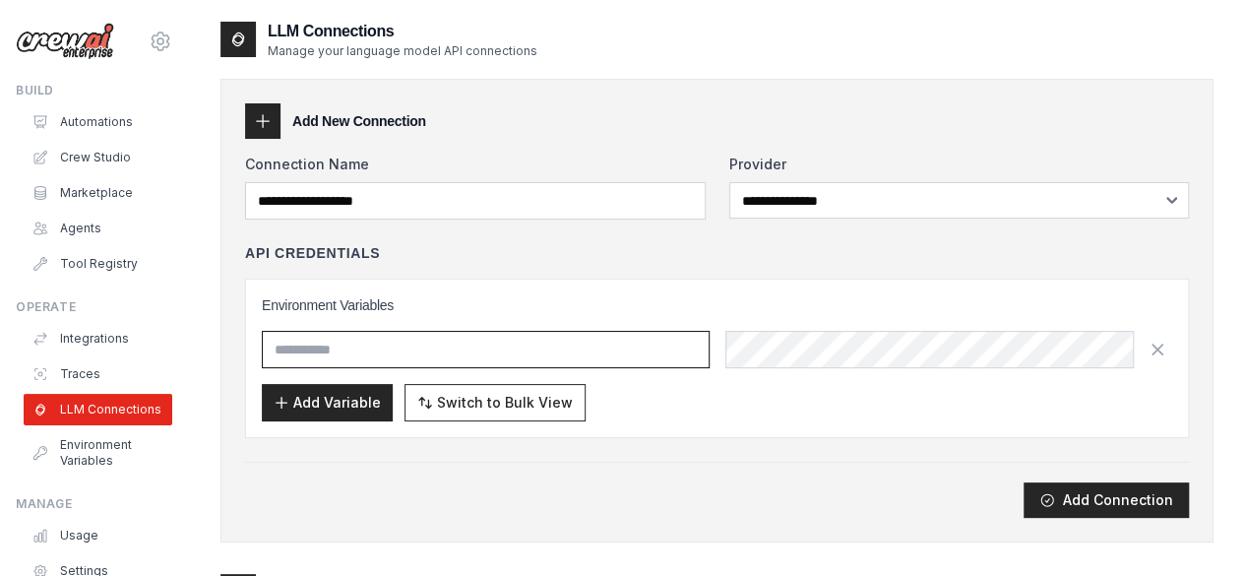
click at [532, 356] on input "text" at bounding box center [486, 349] width 448 height 37
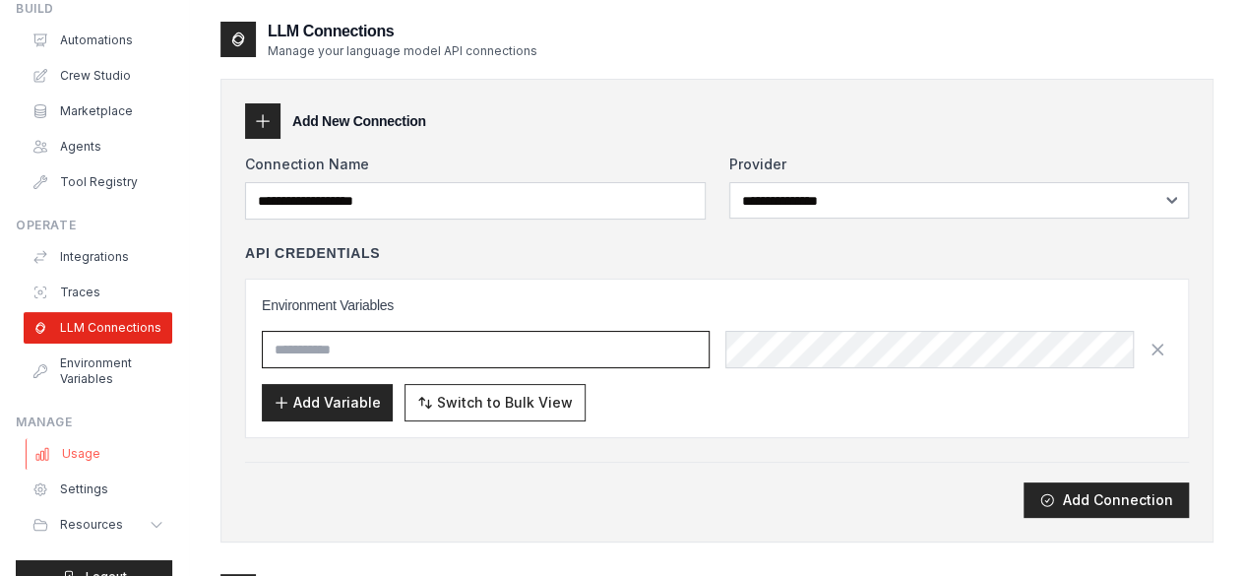
scroll to position [130, 0]
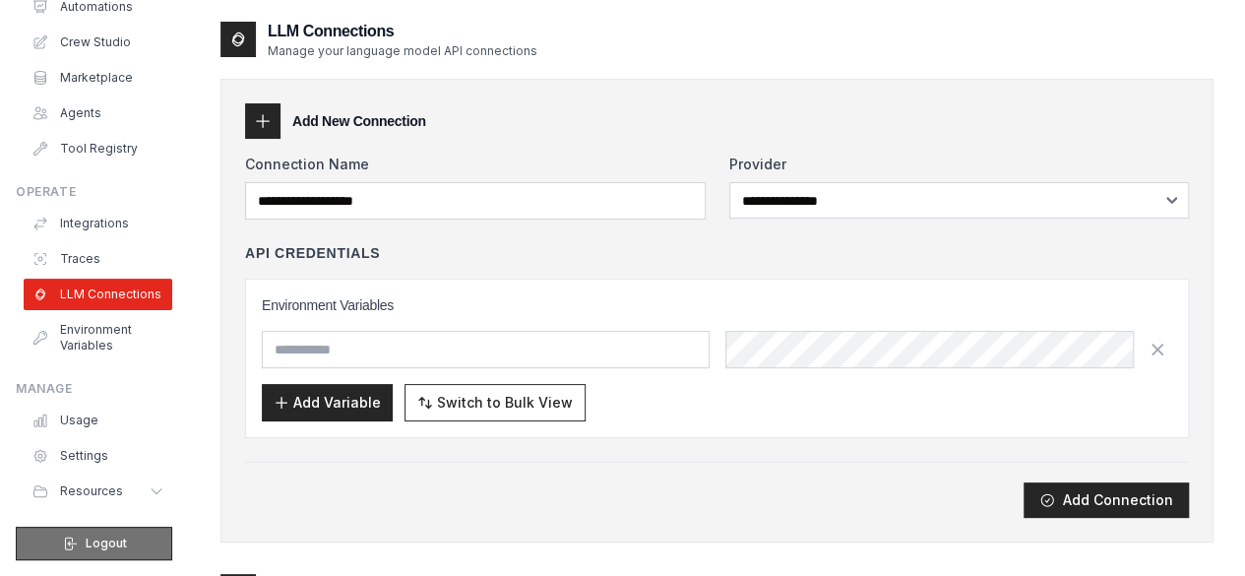
click at [104, 546] on span "Logout" at bounding box center [106, 543] width 41 height 16
